Goal: Complete application form: Complete application form

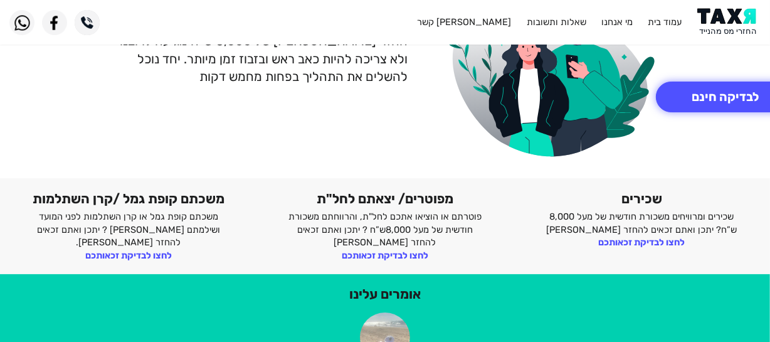
scroll to position [113, 0]
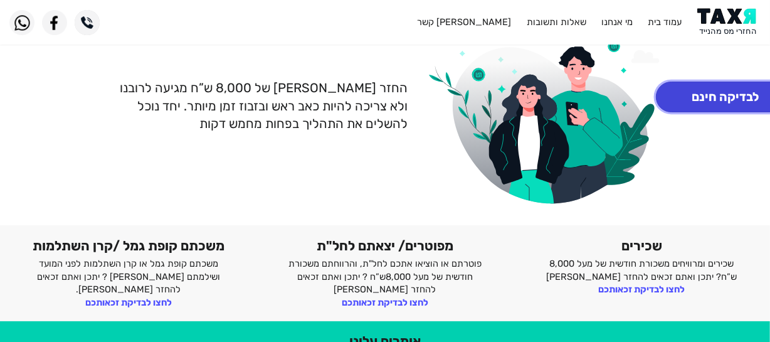
click at [724, 100] on button "לבדיקה חינם" at bounding box center [725, 96] width 139 height 31
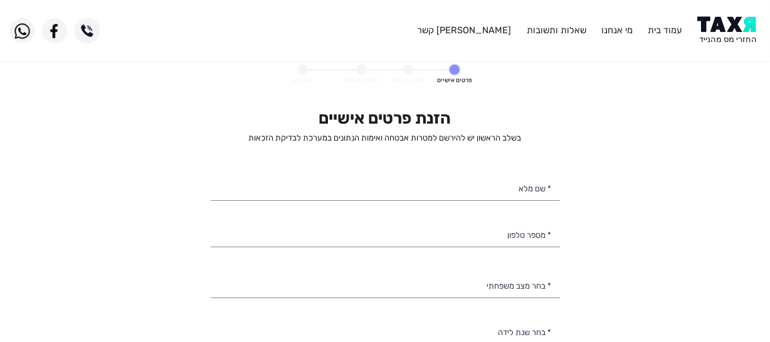
select select
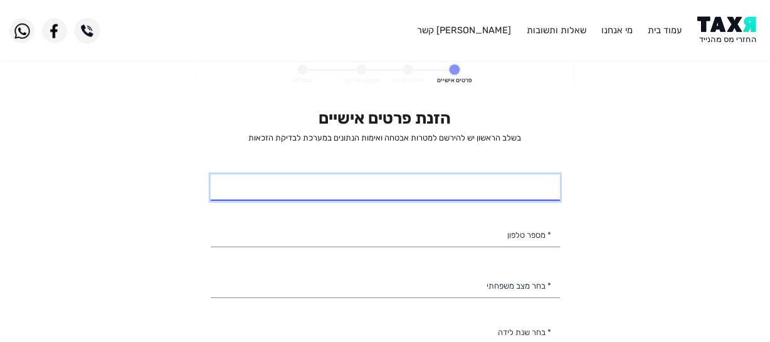
click at [469, 188] on input "* שם מלא" at bounding box center [385, 187] width 349 height 26
type input "[PERSON_NAME]"
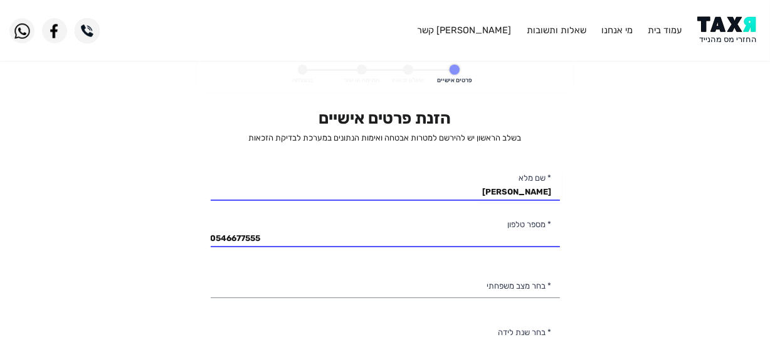
type input "054-6677555"
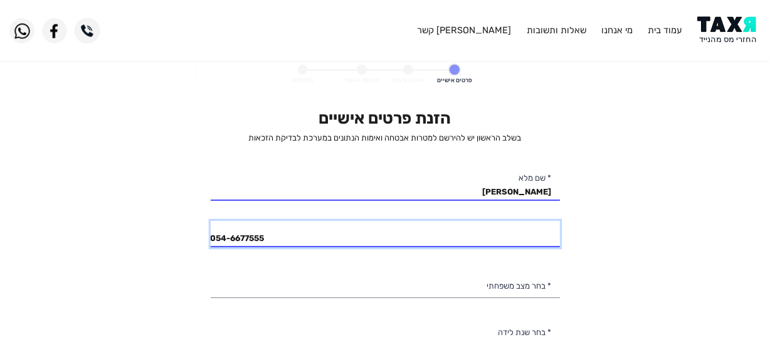
click at [517, 244] on input "054-6677555" at bounding box center [385, 234] width 349 height 26
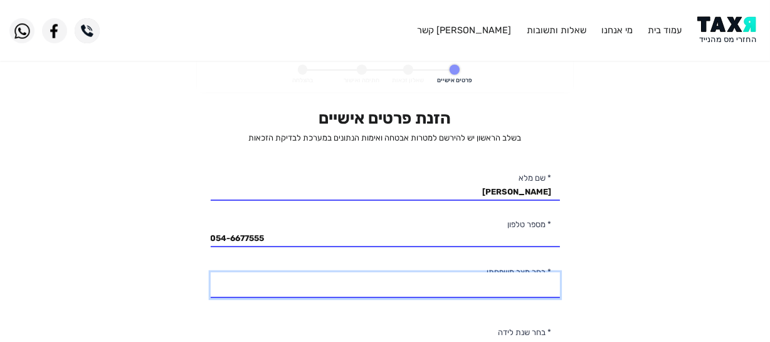
click at [488, 292] on select "רווק/ה נשוי/[PERSON_NAME]/ה אלמן/נה" at bounding box center [385, 285] width 349 height 26
select select "4: Widow"
click at [211, 272] on select "רווק/ה נשוי/[PERSON_NAME]/ה אלמן/נה" at bounding box center [385, 285] width 349 height 26
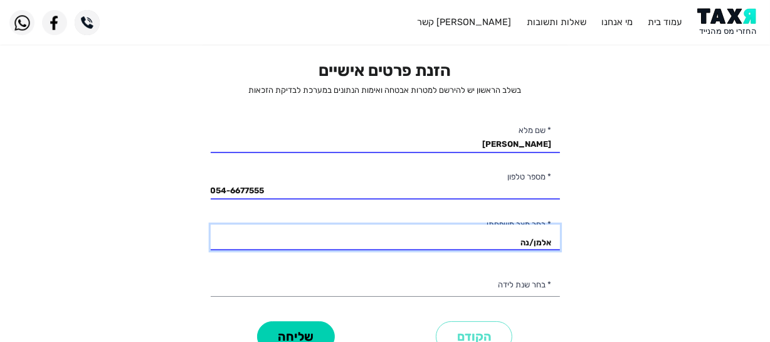
scroll to position [113, 0]
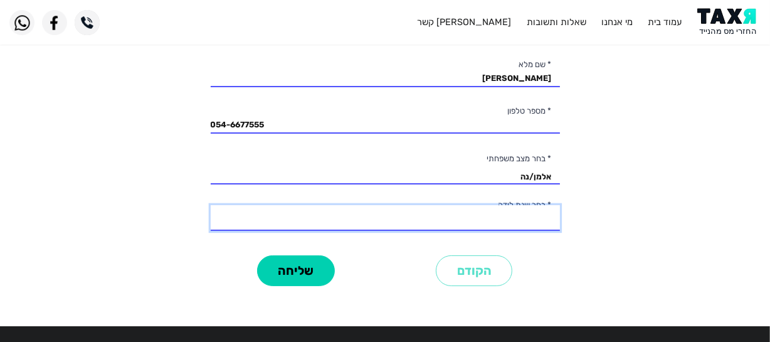
click at [456, 220] on select "2003 2002 2001 2000 1999 1998 1997 1996 1995 1994 1993 1992 1991 1990 1989 1988…" at bounding box center [385, 218] width 349 height 26
select select "55: 1949"
click at [211, 205] on select "2003 2002 2001 2000 1999 1998 1997 1996 1995 1994 1993 1992 1991 1990 1989 1988…" at bounding box center [385, 218] width 349 height 26
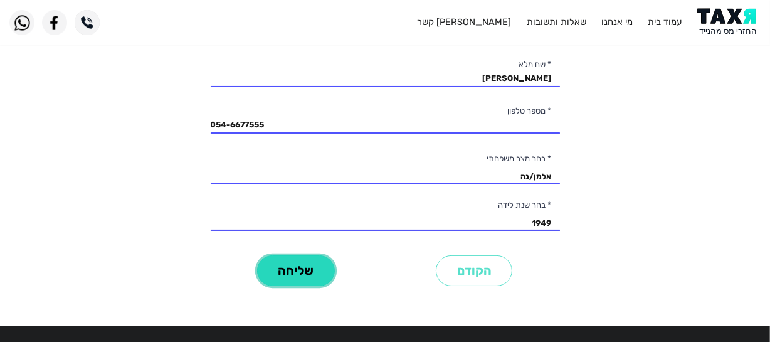
click at [302, 265] on button "שליחה" at bounding box center [296, 270] width 78 height 31
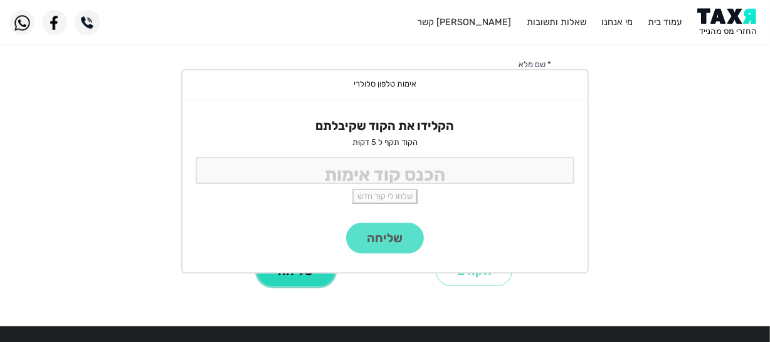
scroll to position [0, 0]
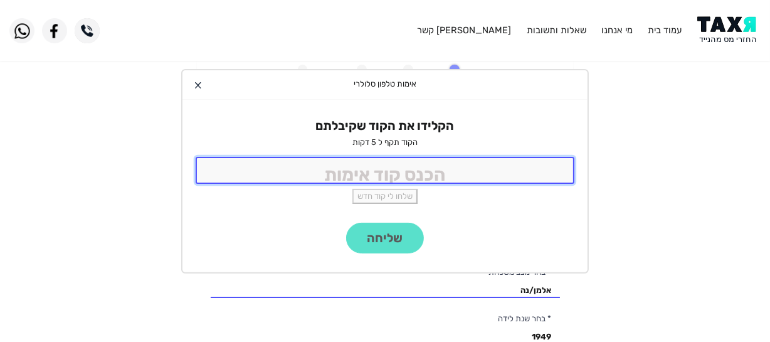
click at [376, 169] on input "tel" at bounding box center [385, 170] width 379 height 27
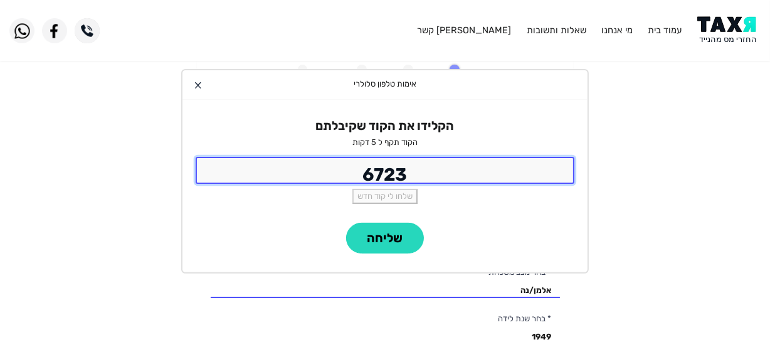
type input "6723"
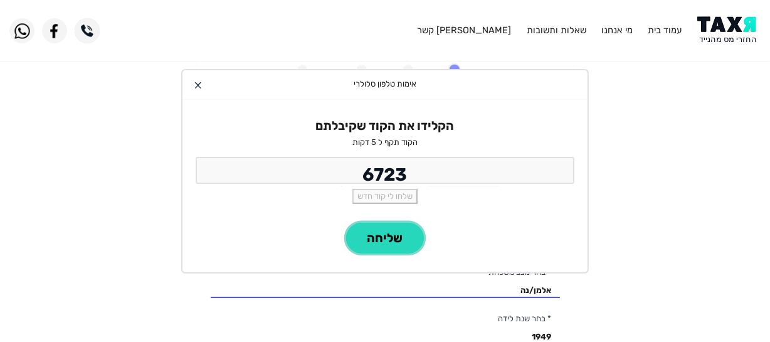
click at [403, 242] on button "שליחה" at bounding box center [385, 238] width 78 height 31
